Goal: Task Accomplishment & Management: Use online tool/utility

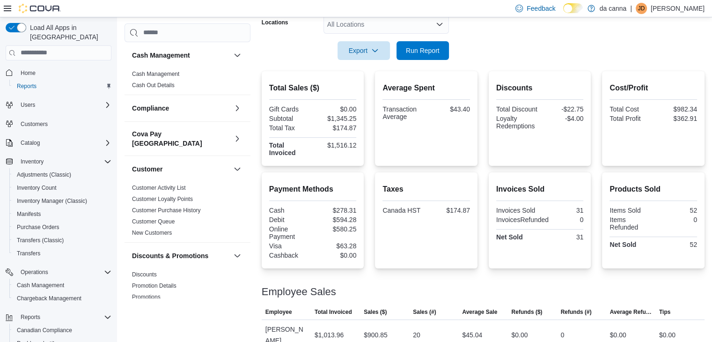
scroll to position [193, 0]
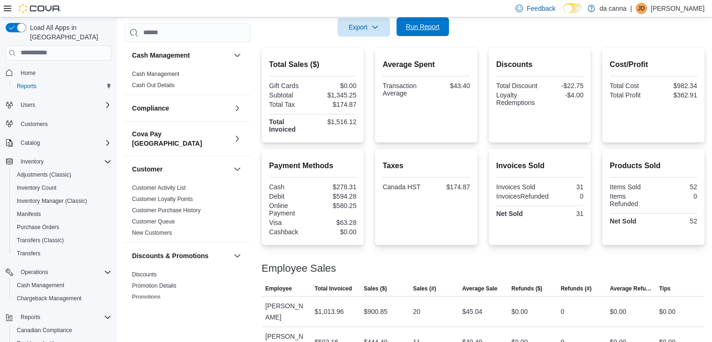
click at [412, 23] on span "Run Report" at bounding box center [423, 26] width 34 height 9
